Goal: Task Accomplishment & Management: Manage account settings

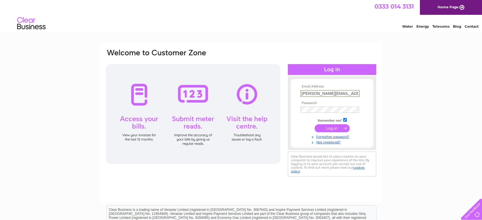
click at [335, 131] on input "submit" at bounding box center [331, 128] width 35 height 8
click at [336, 127] on input "submit" at bounding box center [331, 128] width 35 height 8
click at [393, 125] on div "Email Address: [PERSON_NAME][EMAIL_ADDRESS][DOMAIN_NAME] Password: Forgotten pa…" at bounding box center [241, 171] width 482 height 257
click at [343, 129] on input "submit" at bounding box center [331, 128] width 35 height 8
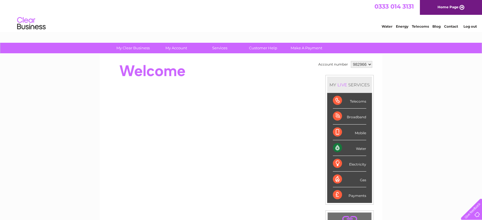
click at [364, 65] on select "982966" at bounding box center [361, 64] width 21 height 7
click at [365, 65] on select "982966" at bounding box center [361, 64] width 21 height 7
click at [390, 71] on div "My Clear Business Login Details My Details My Preferences Link Account My Accou…" at bounding box center [241, 203] width 482 height 320
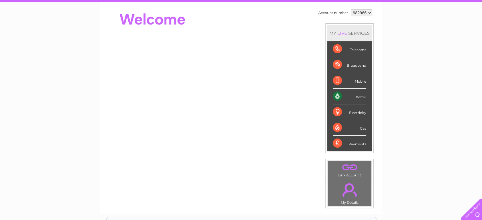
scroll to position [20, 0]
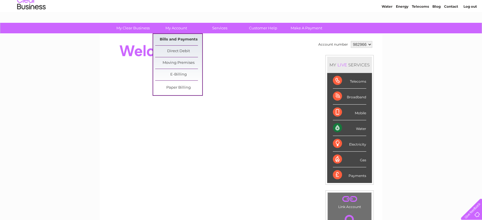
click at [182, 40] on link "Bills and Payments" at bounding box center [178, 39] width 47 height 11
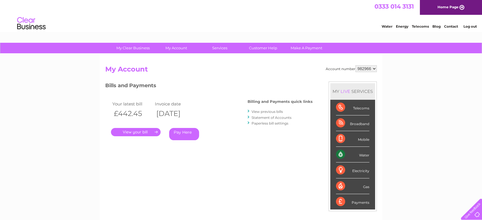
click at [145, 132] on link "." at bounding box center [136, 132] width 50 height 8
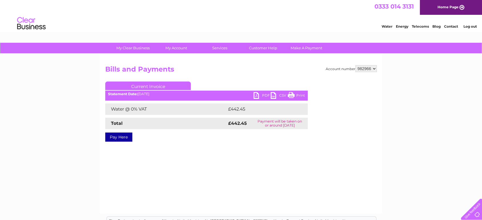
click at [262, 95] on link "PDF" at bounding box center [261, 96] width 17 height 8
click at [59, 77] on div "My Clear Business Login Details My Details My Preferences Link Account My Accou…" at bounding box center [241, 177] width 482 height 268
